Goal: Task Accomplishment & Management: Use online tool/utility

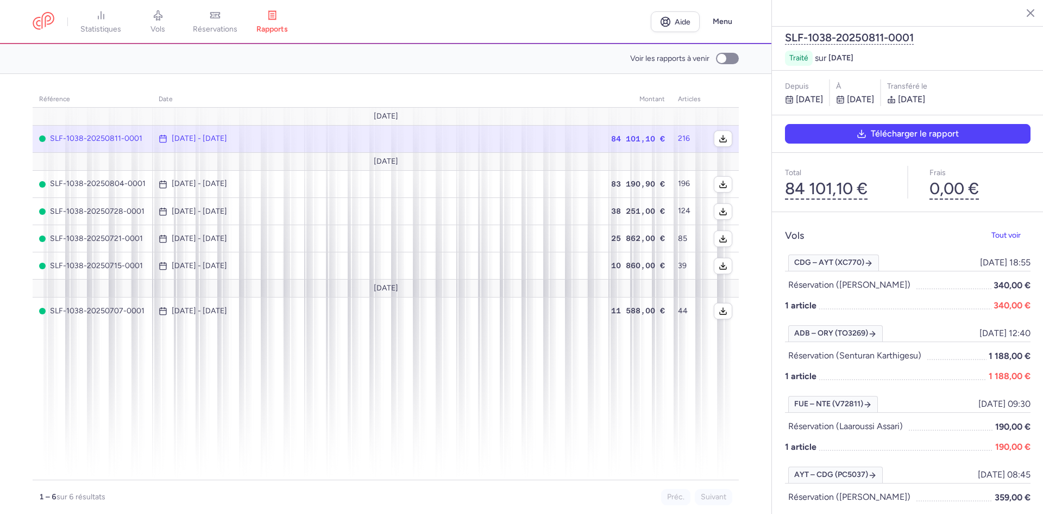
click at [898, 128] on font "Télécharger le rapport" at bounding box center [915, 133] width 88 height 10
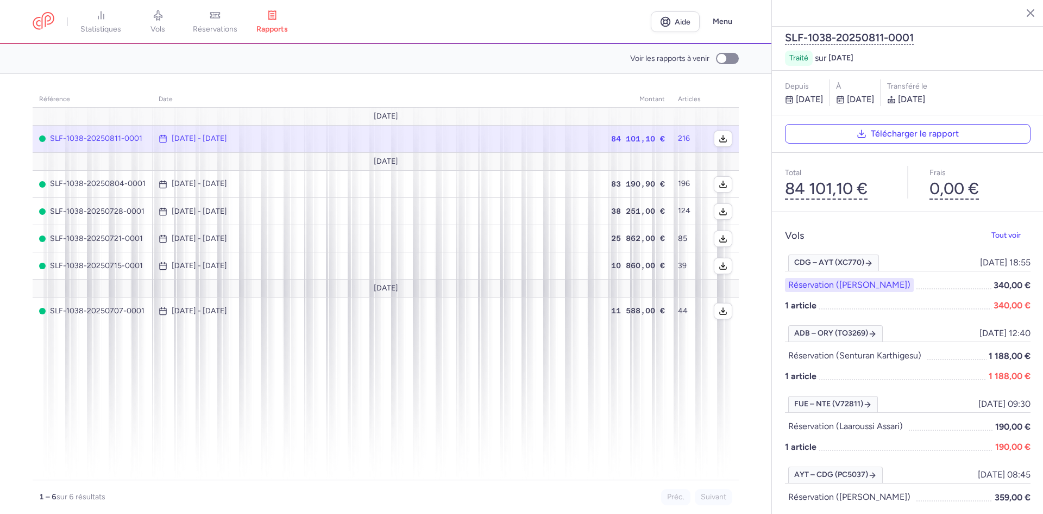
drag, startPoint x: 884, startPoint y: 259, endPoint x: 860, endPoint y: 259, distance: 23.4
click at [860, 279] on font "Réservation ([PERSON_NAME])" at bounding box center [850, 284] width 122 height 10
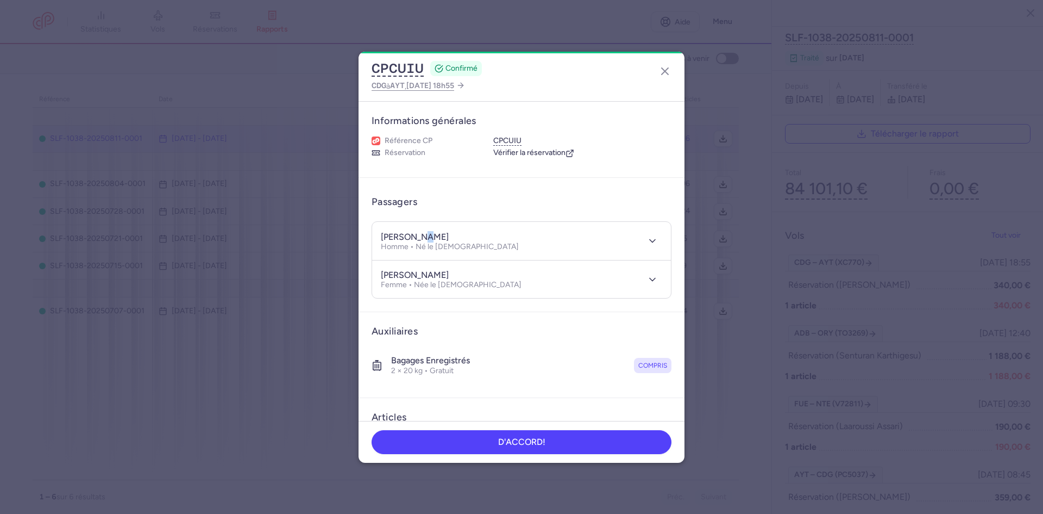
click at [421, 241] on font "[PERSON_NAME]" at bounding box center [415, 237] width 68 height 10
click at [434, 236] on div "[PERSON_NAME]" at bounding box center [450, 236] width 138 height 12
drag, startPoint x: 431, startPoint y: 237, endPoint x: 381, endPoint y: 239, distance: 50.0
click at [381, 239] on div "[PERSON_NAME]" at bounding box center [450, 236] width 138 height 12
copy font "[PERSON_NAME]"
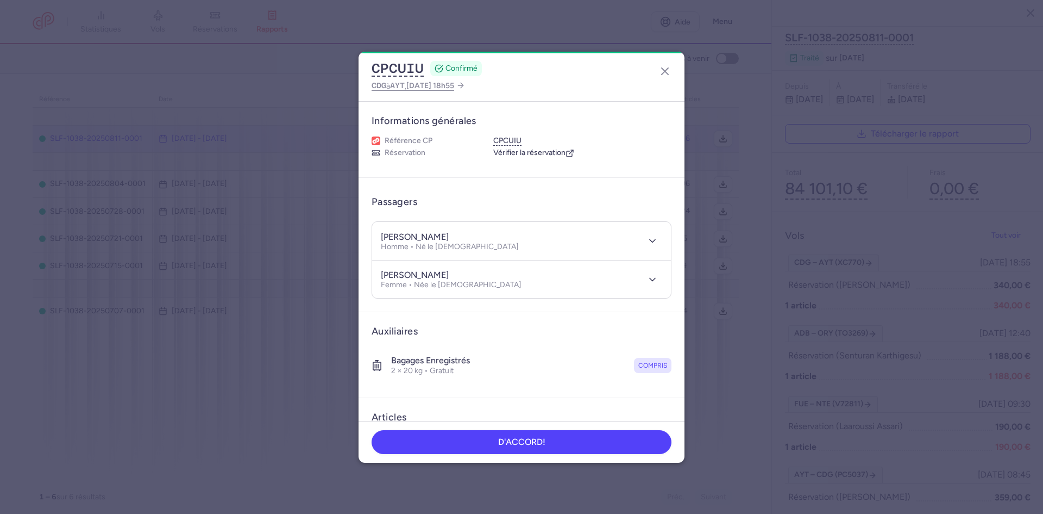
click at [439, 234] on div "[PERSON_NAME]" at bounding box center [450, 236] width 138 height 12
drag, startPoint x: 430, startPoint y: 236, endPoint x: 387, endPoint y: 227, distance: 44.3
click at [387, 227] on header "Samir Khan Homme • Né le 12/03/1996" at bounding box center [521, 241] width 299 height 38
copy font "[PERSON_NAME]"
drag, startPoint x: 404, startPoint y: 274, endPoint x: 384, endPoint y: 271, distance: 20.5
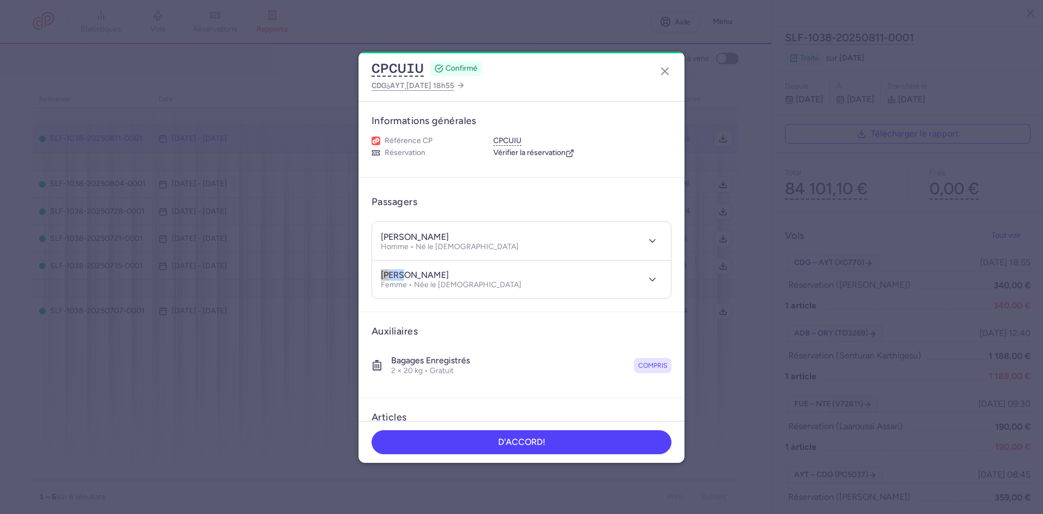
click at [382, 270] on font "[PERSON_NAME]" at bounding box center [415, 275] width 68 height 10
copy font "kenza"
click at [454, 272] on div "[PERSON_NAME]" at bounding box center [451, 275] width 141 height 12
drag, startPoint x: 454, startPoint y: 272, endPoint x: 412, endPoint y: 274, distance: 41.3
click at [412, 274] on div "[PERSON_NAME]" at bounding box center [451, 275] width 141 height 12
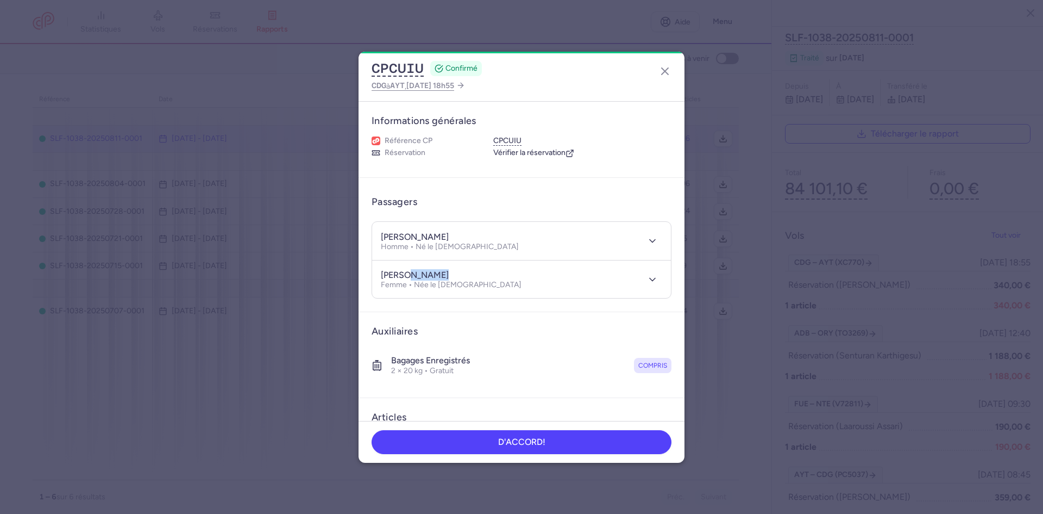
copy div "AOUINANE"
click at [665, 68] on icon "button" at bounding box center [665, 71] width 13 height 13
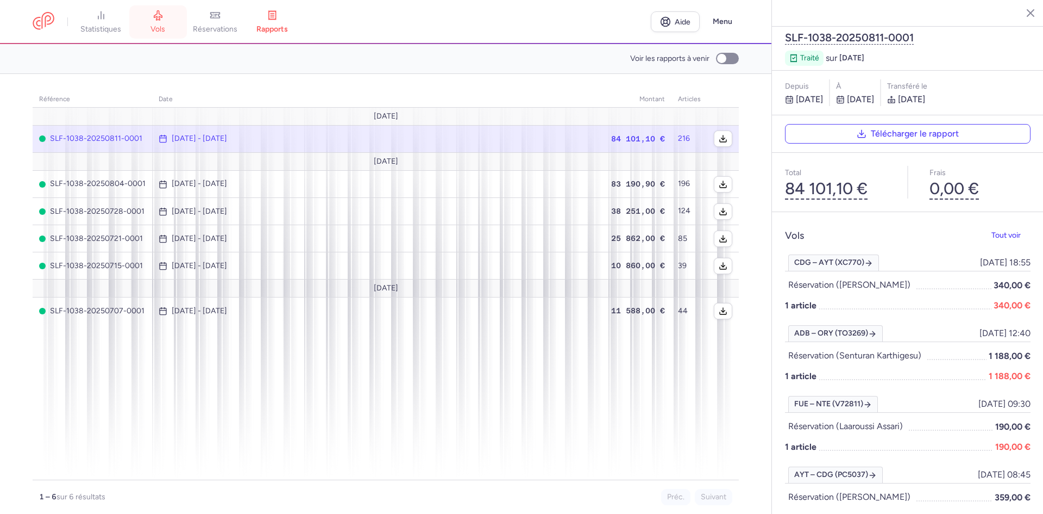
click at [161, 32] on font "vols" at bounding box center [158, 28] width 15 height 9
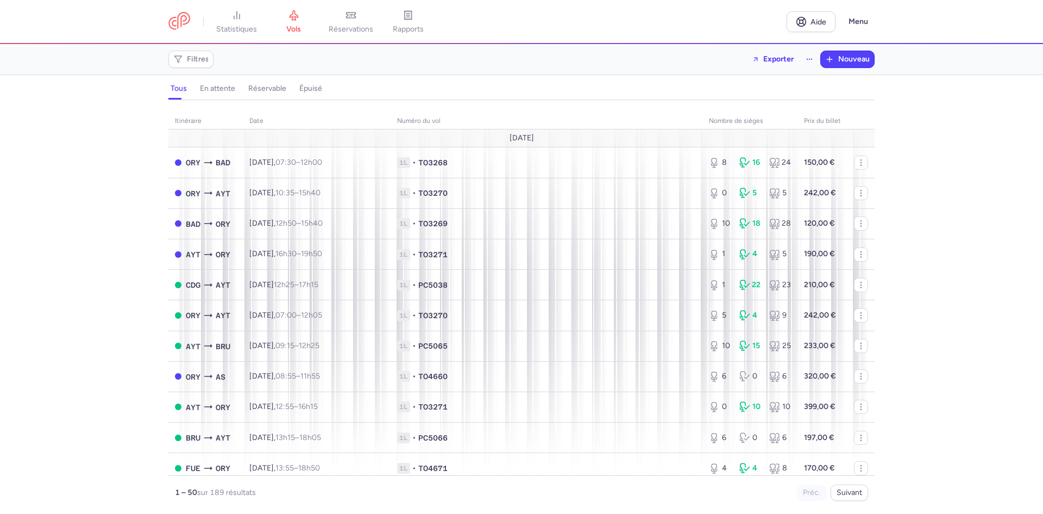
click at [225, 92] on font "en attente" at bounding box center [217, 88] width 35 height 9
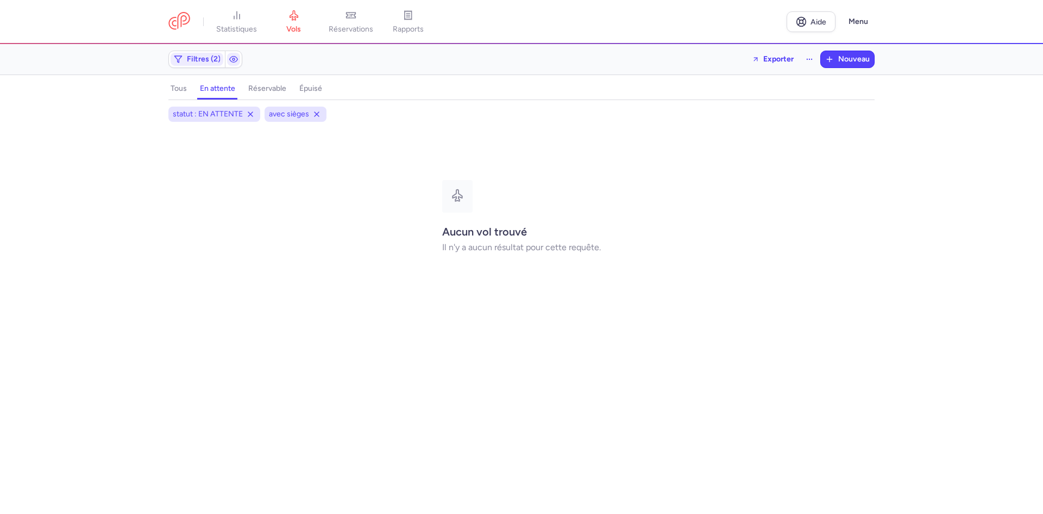
click at [259, 89] on font "réservable" at bounding box center [267, 88] width 38 height 9
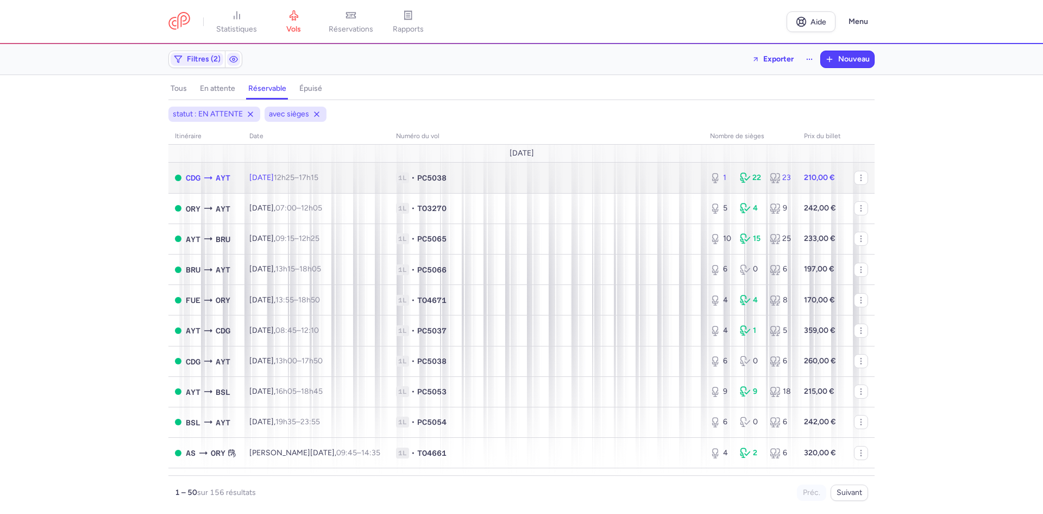
click at [418, 178] on span "1L • PC5038" at bounding box center [546, 177] width 301 height 11
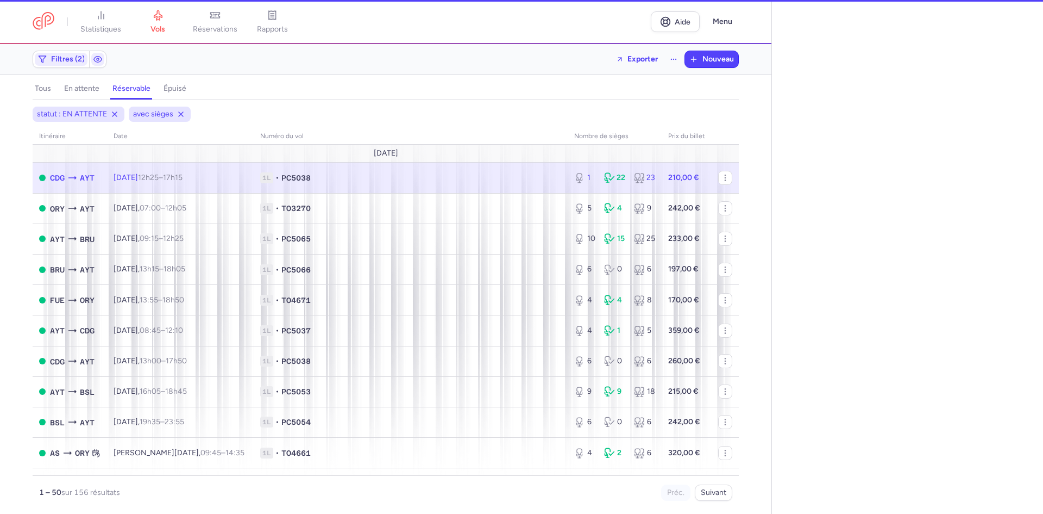
select select "hours"
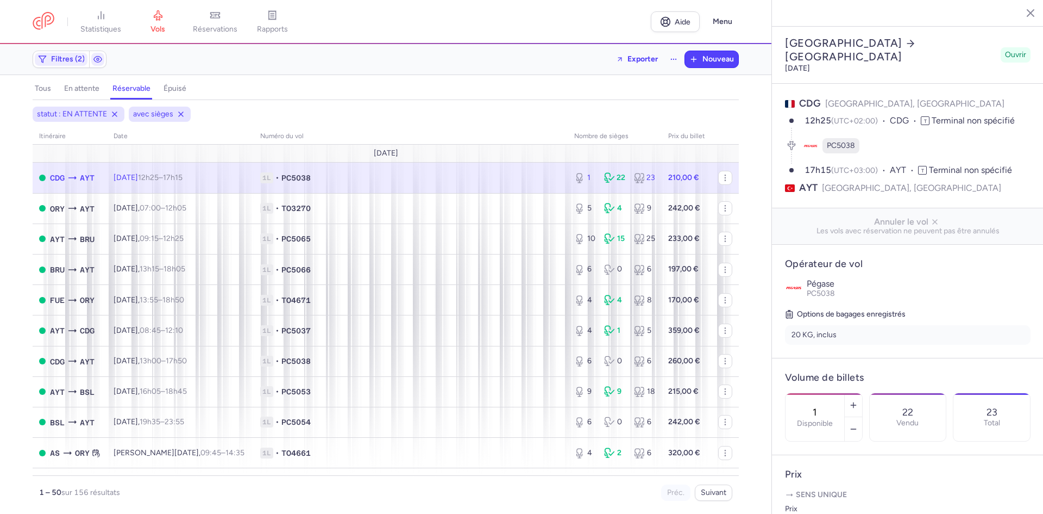
click at [42, 89] on font "tous" at bounding box center [43, 88] width 16 height 9
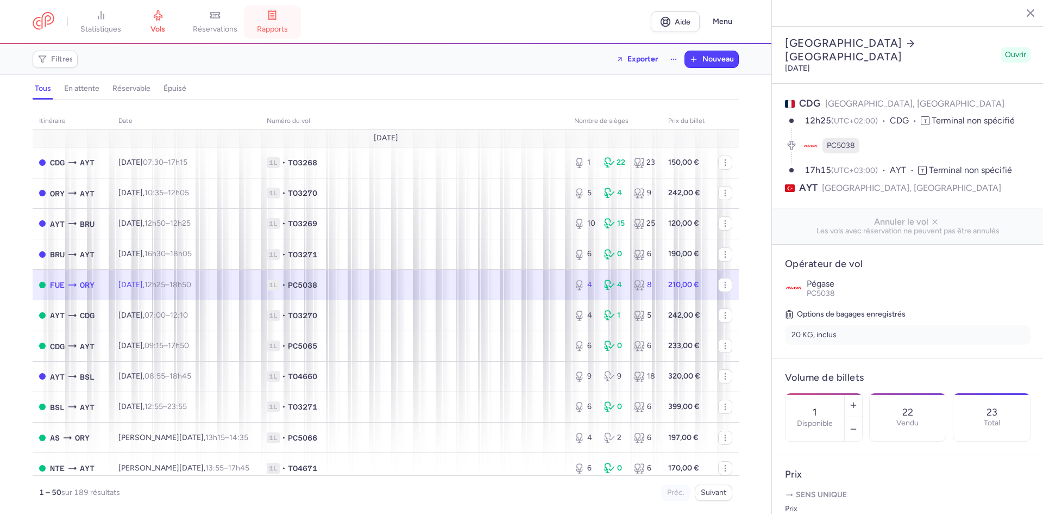
click at [288, 23] on link "rapports" at bounding box center [272, 22] width 57 height 24
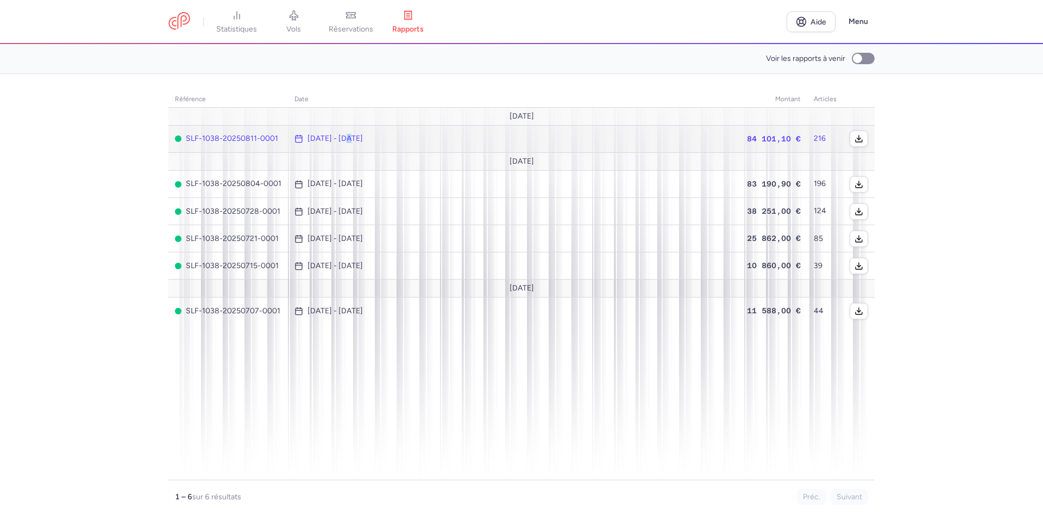
click at [348, 142] on font "[DATE] - [DATE]" at bounding box center [335, 138] width 55 height 9
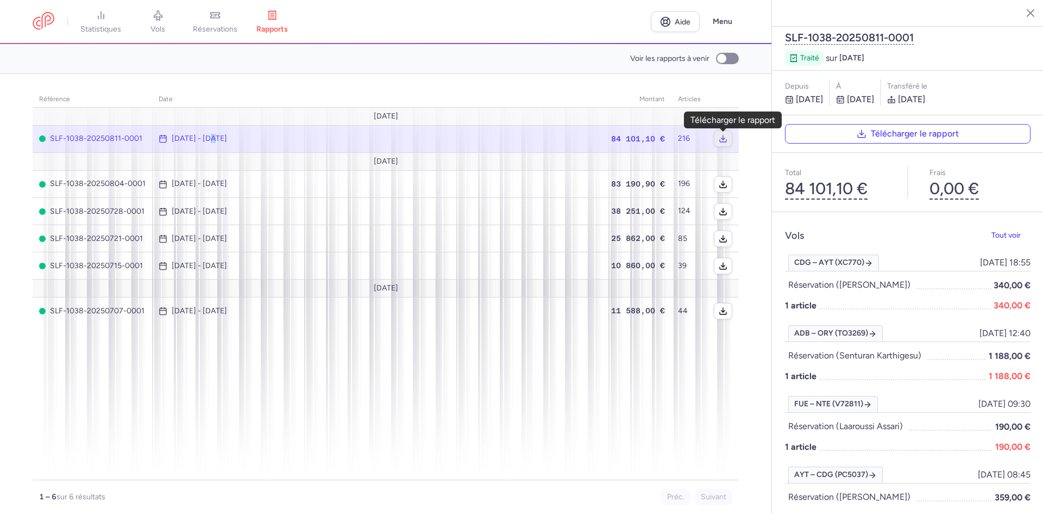
click at [732, 141] on button "button" at bounding box center [723, 138] width 17 height 15
